Goal: Information Seeking & Learning: Learn about a topic

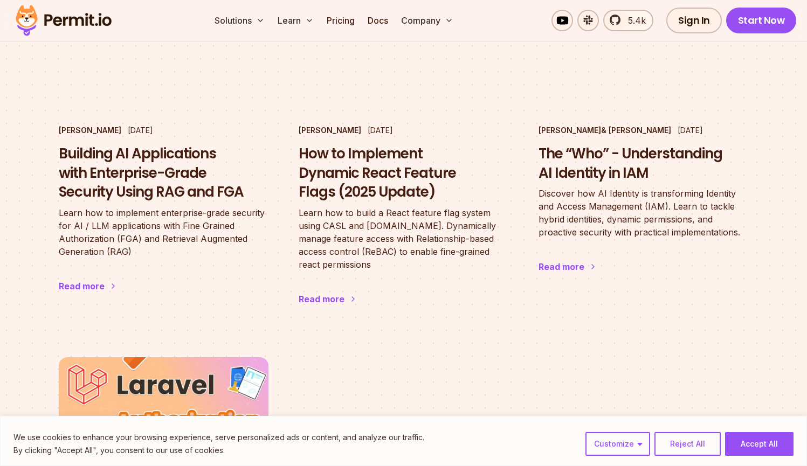
scroll to position [1892, 0]
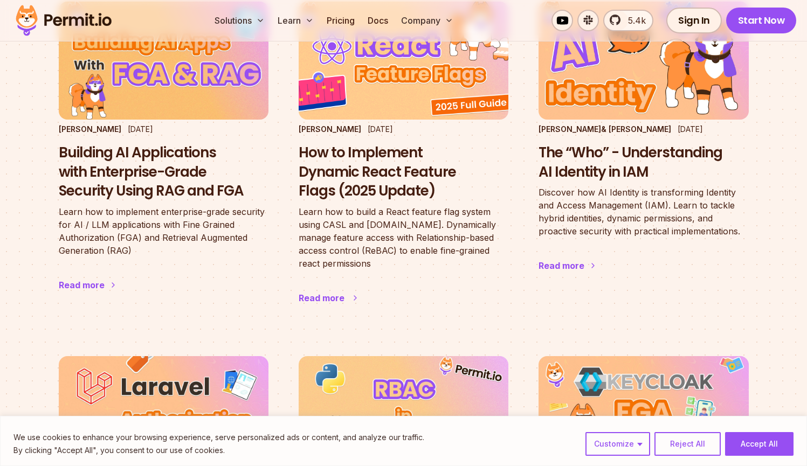
click at [346, 205] on p "Learn how to build a React feature flag system using CASL and [DOMAIN_NAME]. Dy…" at bounding box center [404, 237] width 210 height 65
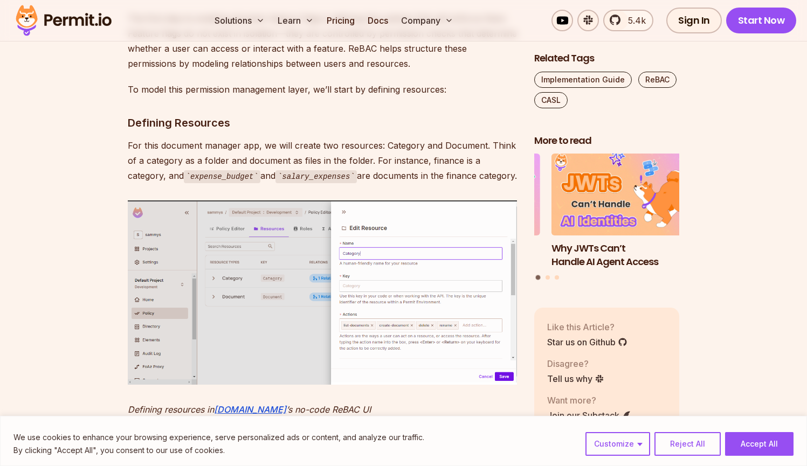
scroll to position [1396, 0]
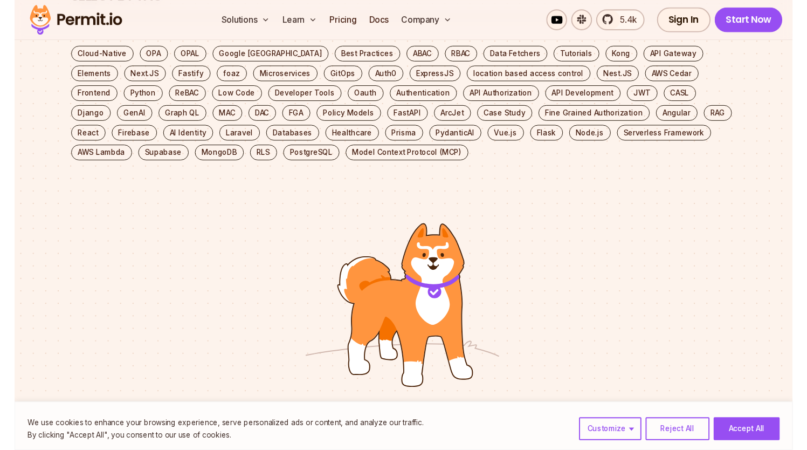
scroll to position [5106, 0]
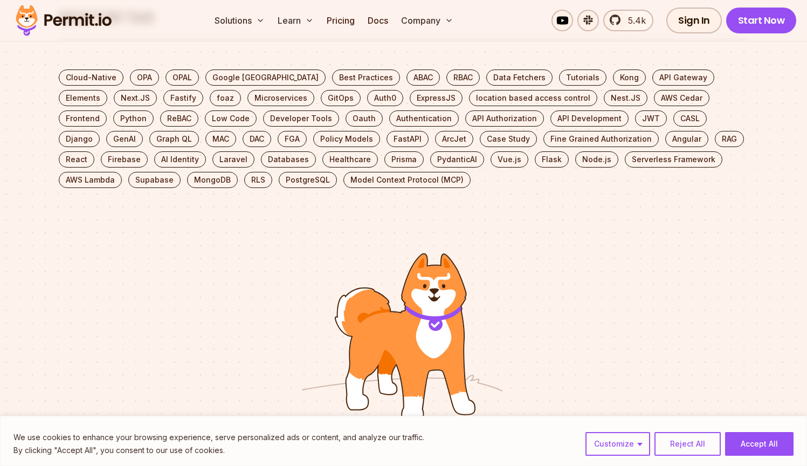
click at [273, 250] on div at bounding box center [403, 333] width 807 height 239
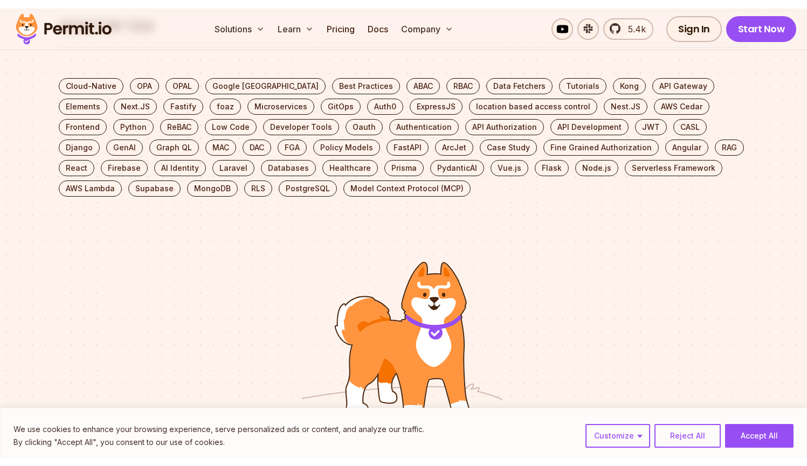
scroll to position [1472, 0]
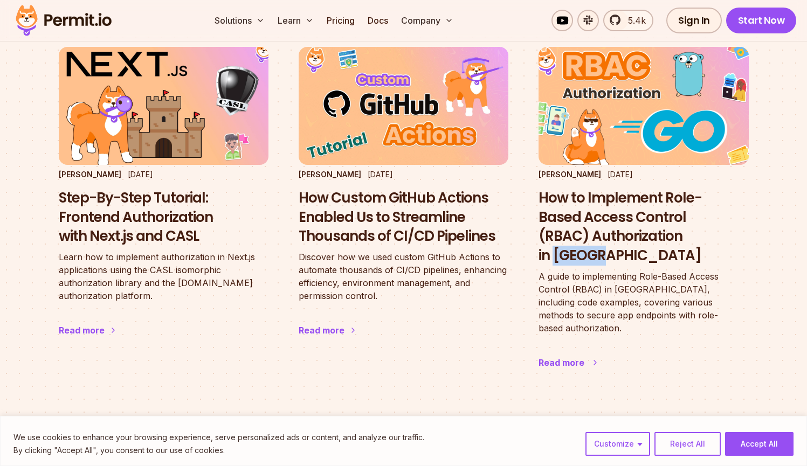
click at [671, 208] on h3 "How to Implement Role-Based Access Control (RBAC) Authorization in [GEOGRAPHIC_…" at bounding box center [644, 227] width 210 height 77
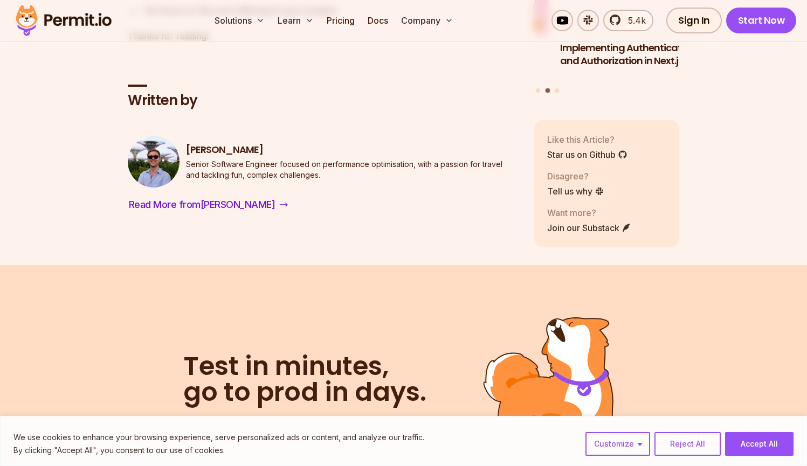
scroll to position [5699, 0]
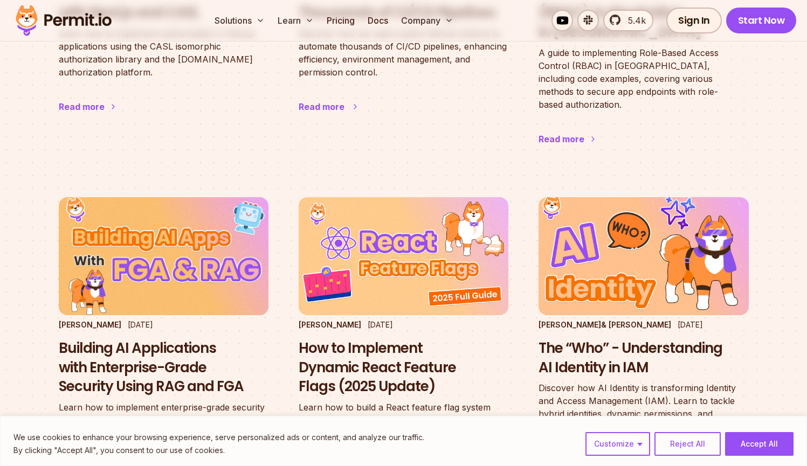
scroll to position [1729, 0]
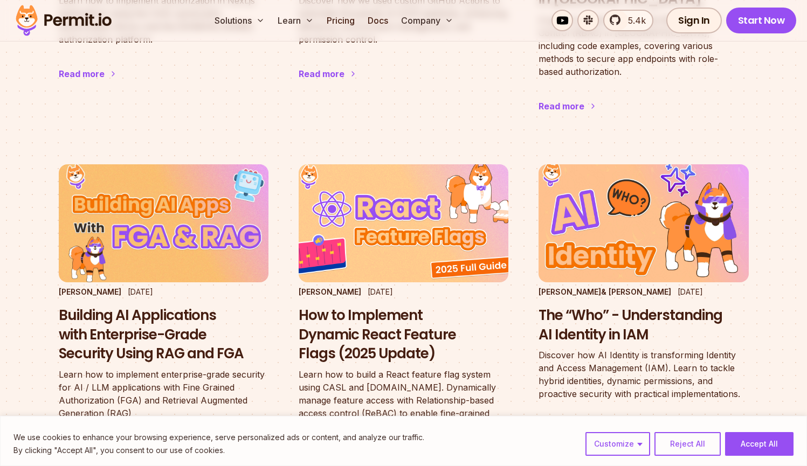
click at [420, 306] on h3 "How to Implement Dynamic React Feature Flags (2025 Update)" at bounding box center [404, 335] width 210 height 58
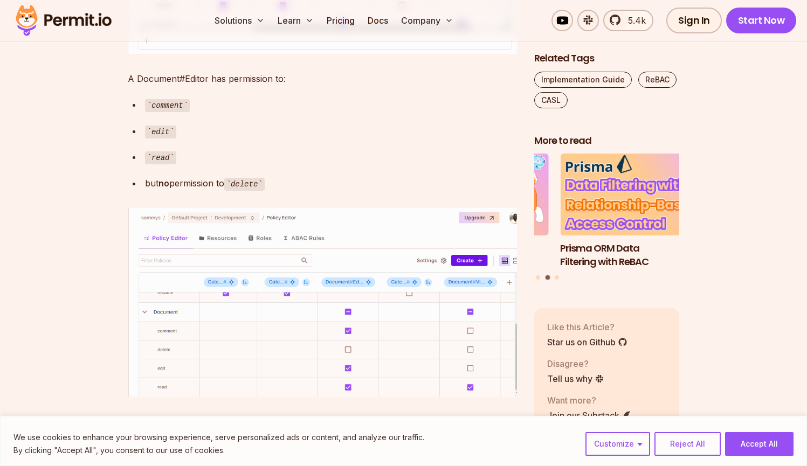
scroll to position [3016, 0]
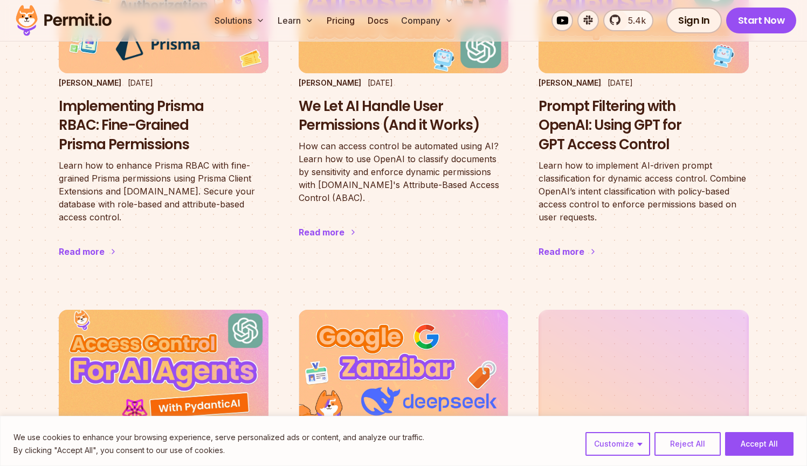
scroll to position [1729, 0]
